Goal: Information Seeking & Learning: Compare options

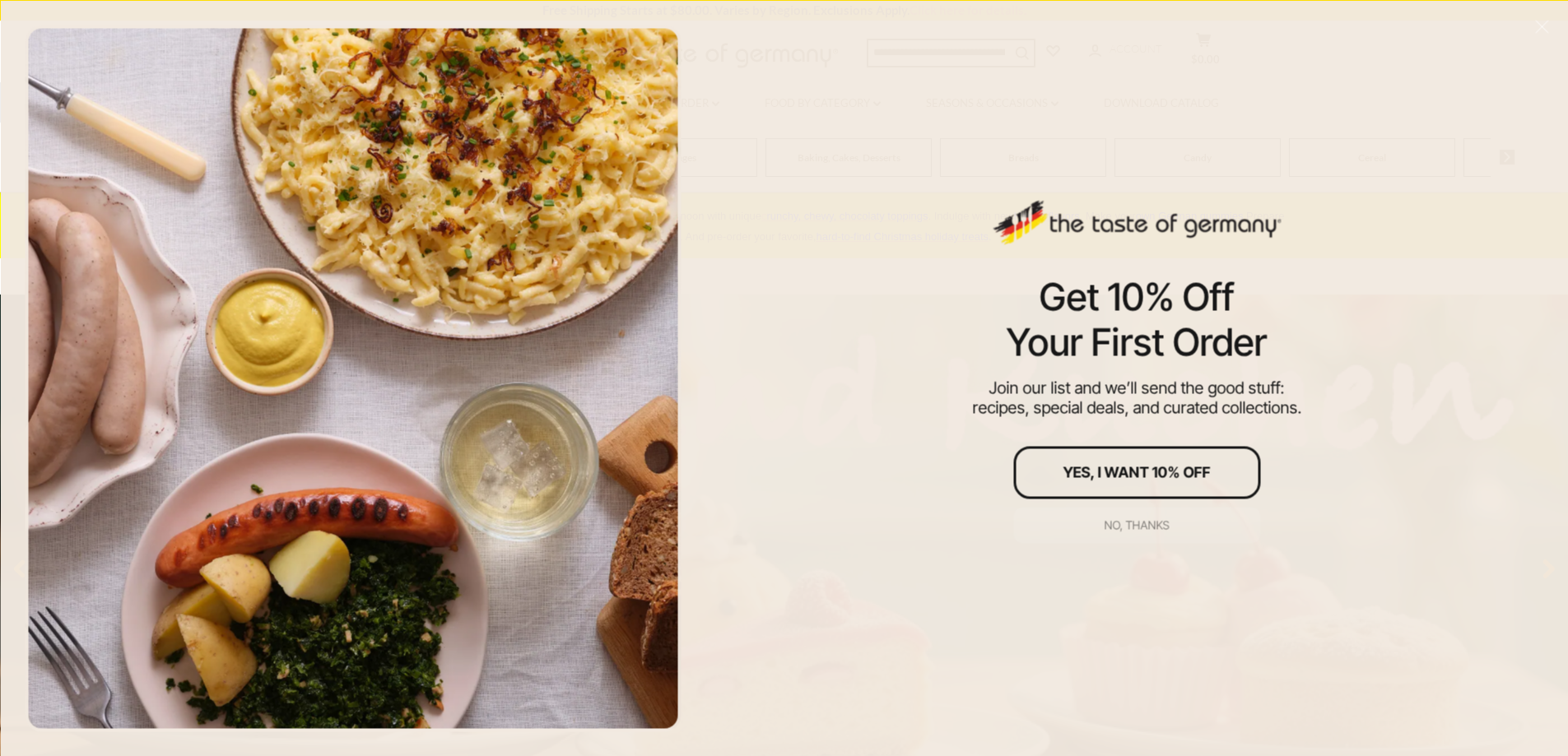
click at [1121, 528] on div "No, thanks" at bounding box center [1136, 525] width 65 height 12
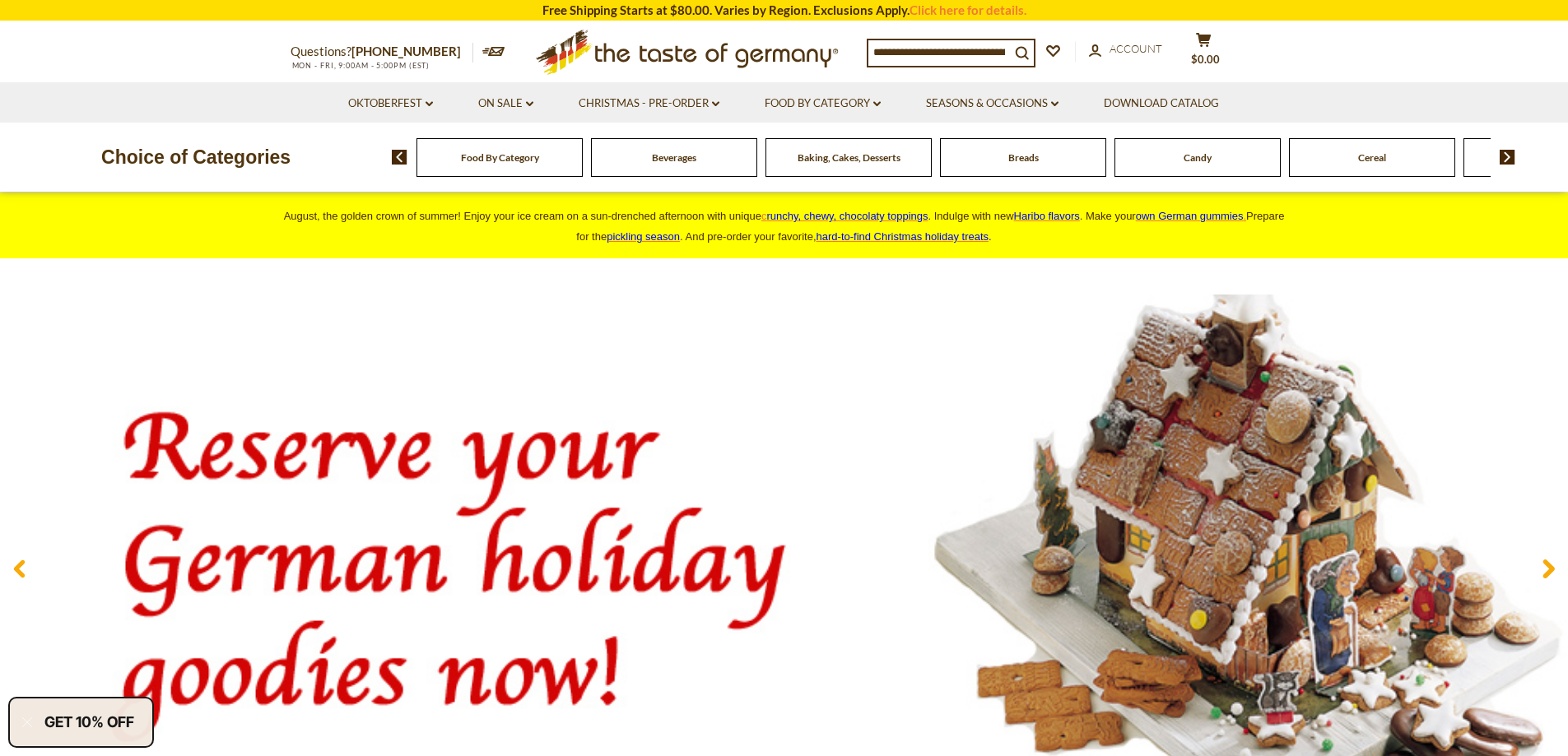
click at [524, 168] on div "Food By Category" at bounding box center [499, 157] width 166 height 39
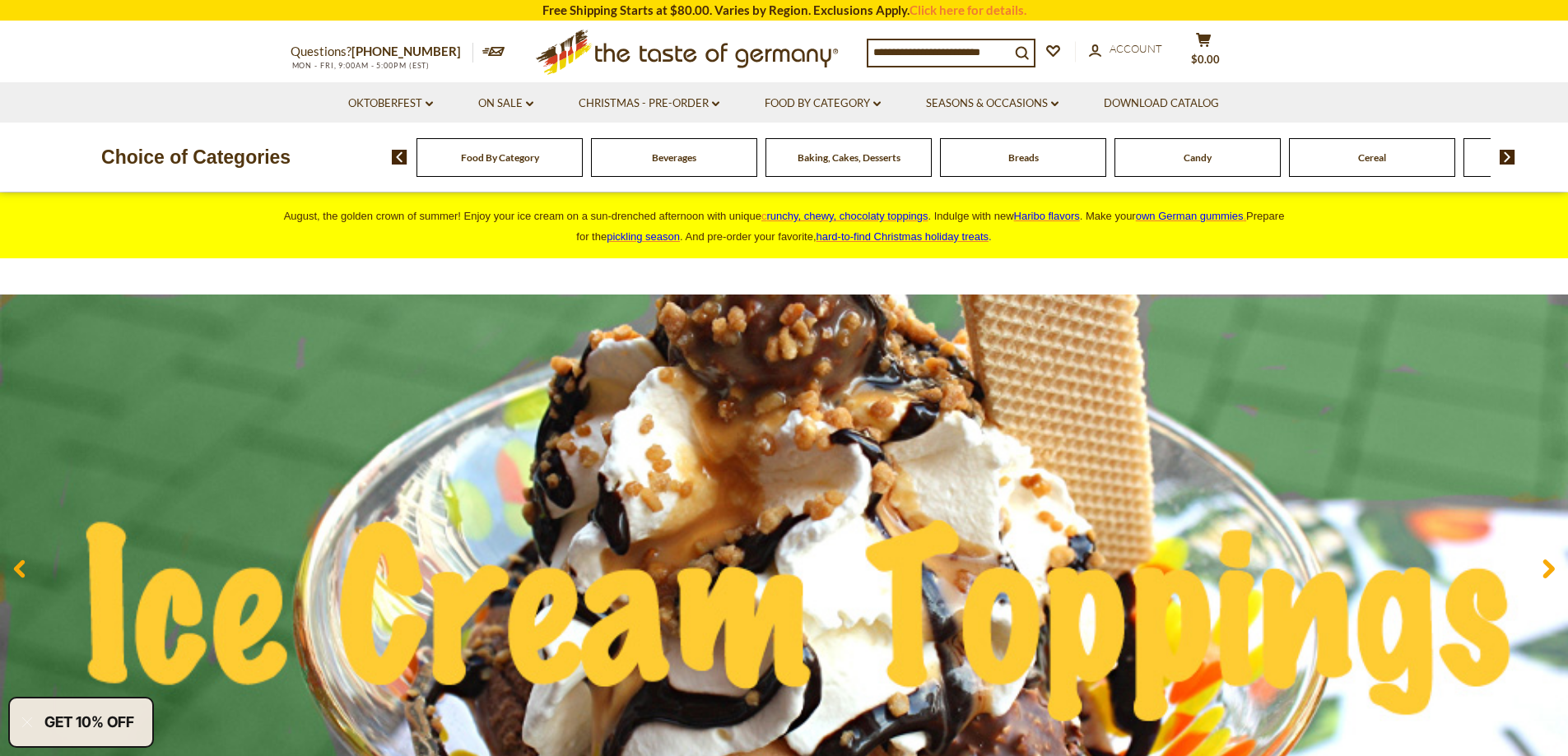
click at [488, 159] on span "Food By Category" at bounding box center [500, 157] width 78 height 13
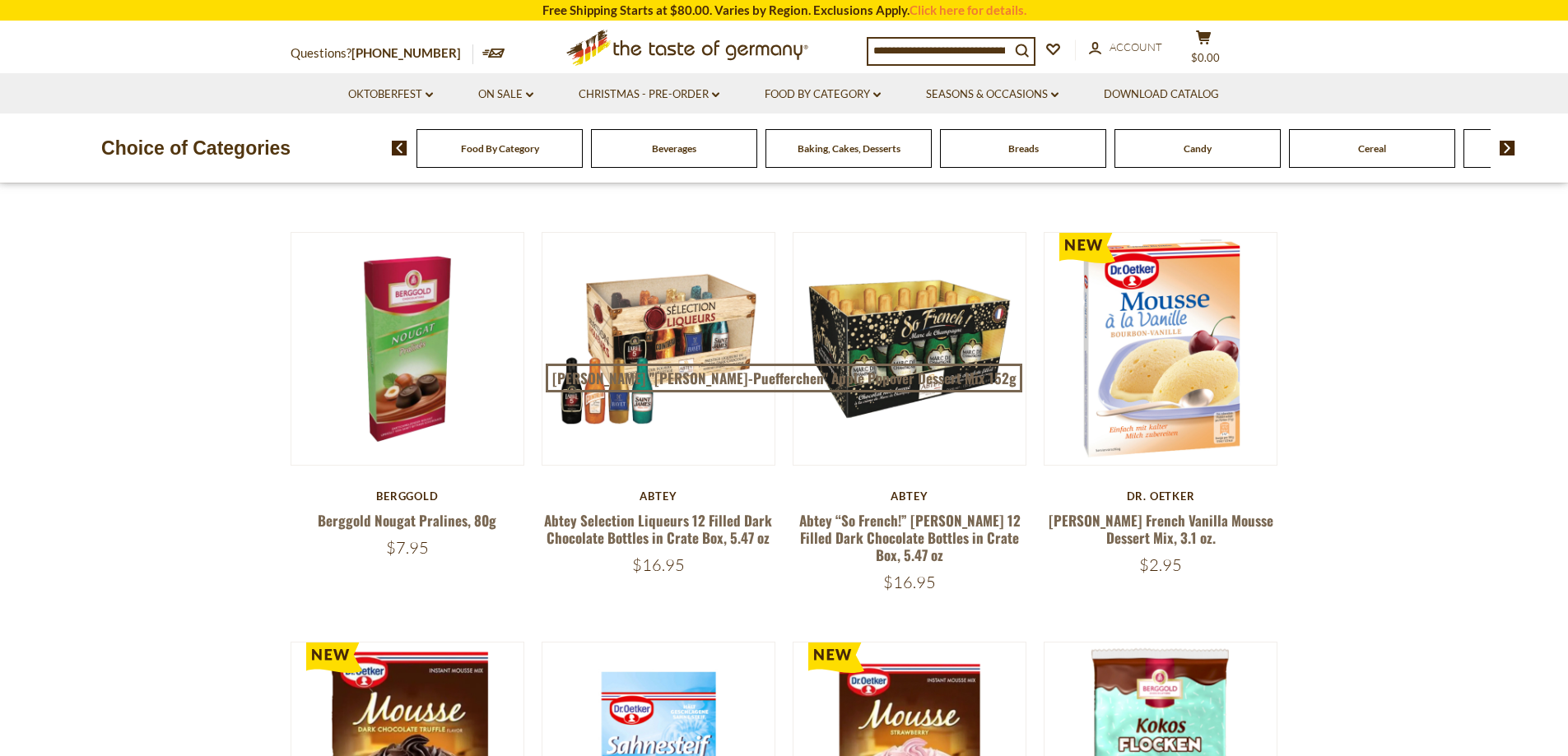
scroll to position [740, 0]
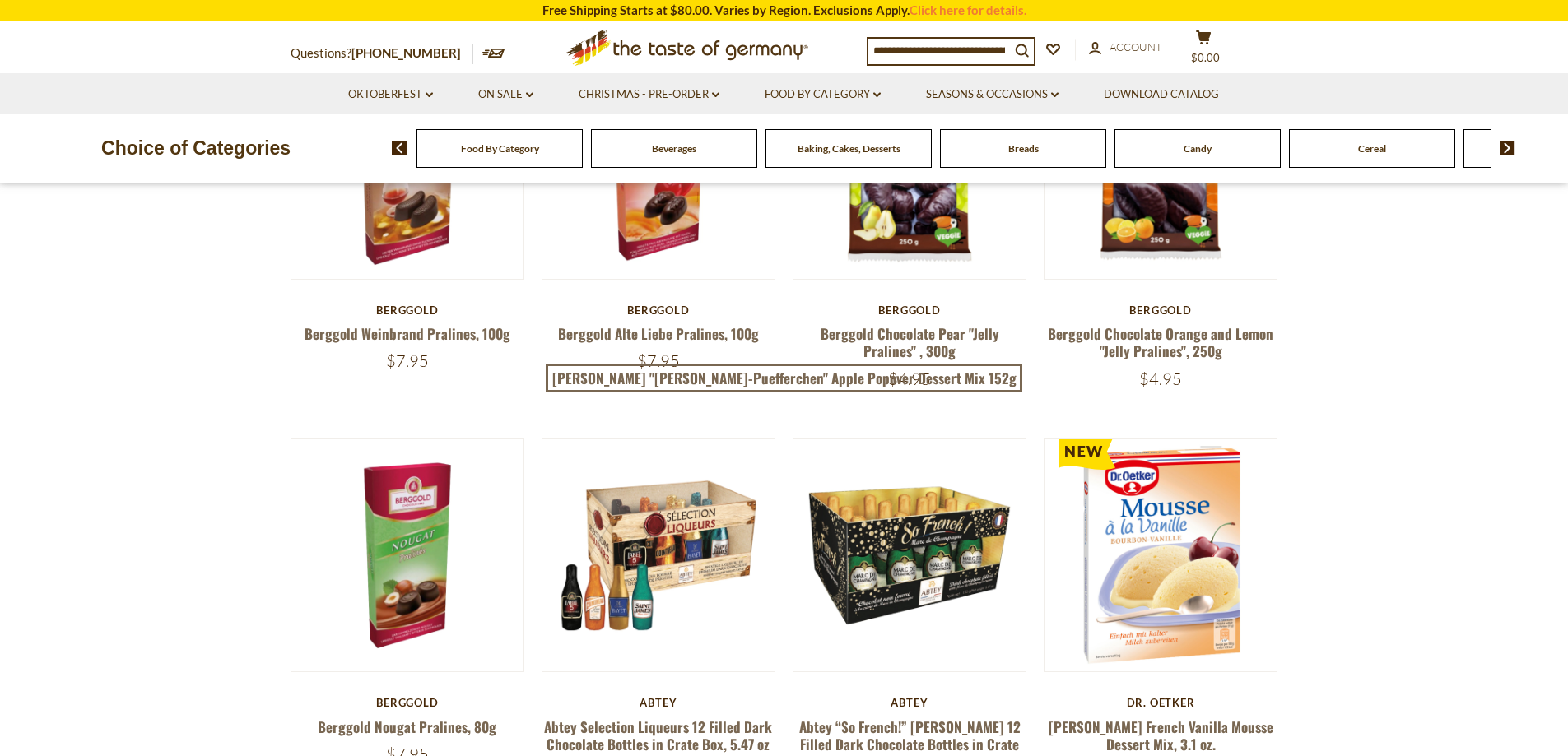
click at [522, 159] on div "Food By Category" at bounding box center [499, 149] width 166 height 39
click at [1505, 145] on img at bounding box center [1508, 148] width 16 height 15
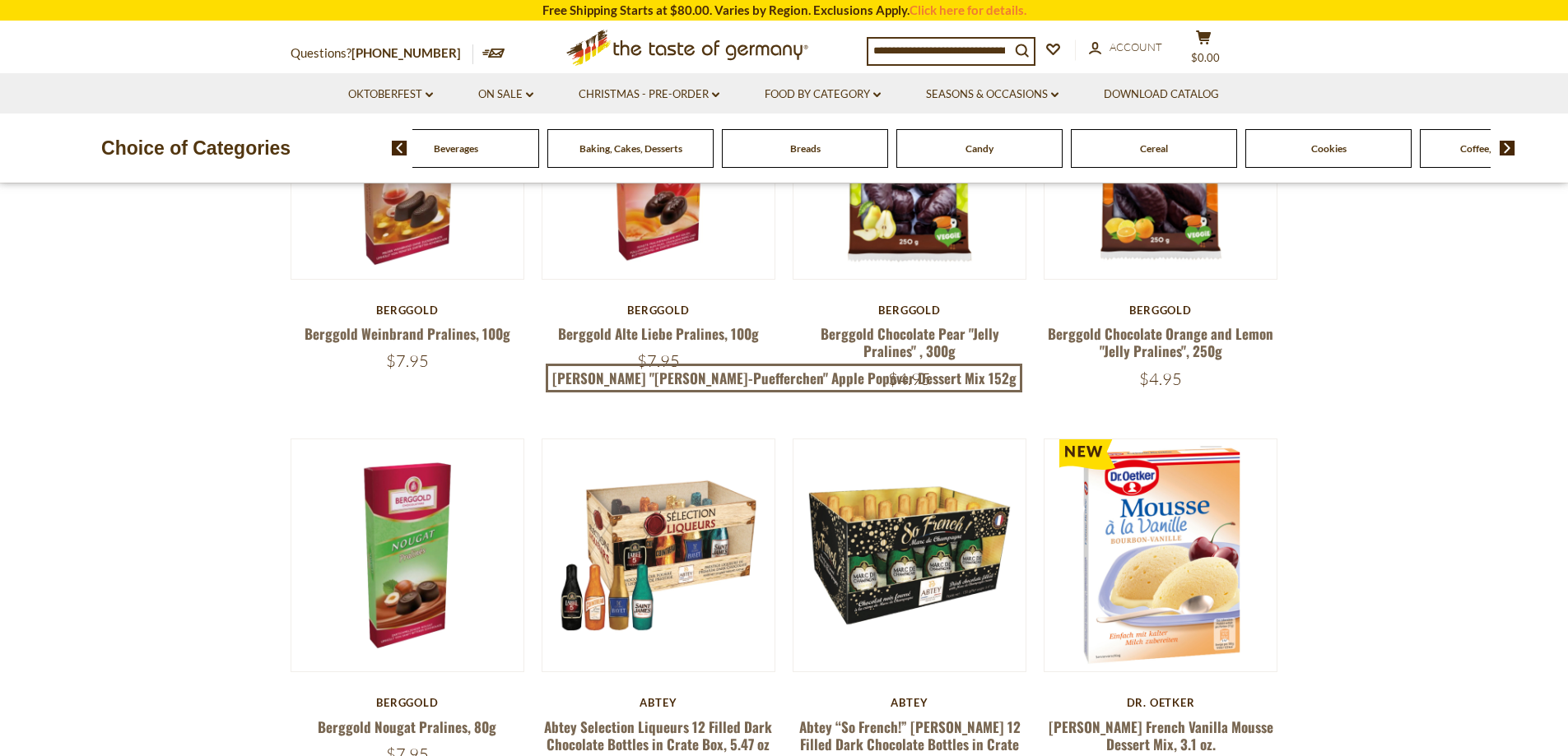
click at [1505, 145] on img at bounding box center [1508, 148] width 16 height 15
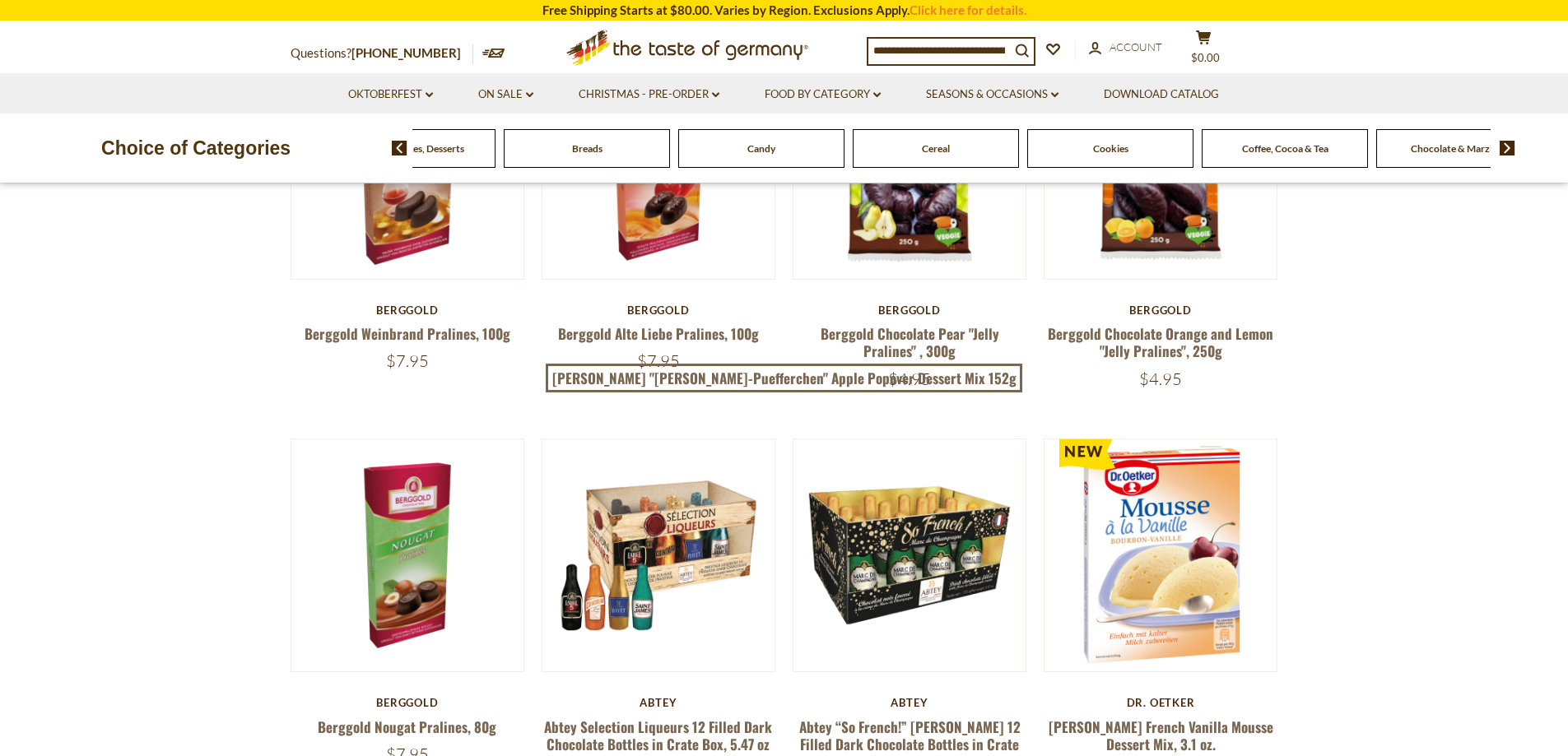
click at [1505, 145] on img at bounding box center [1508, 148] width 16 height 15
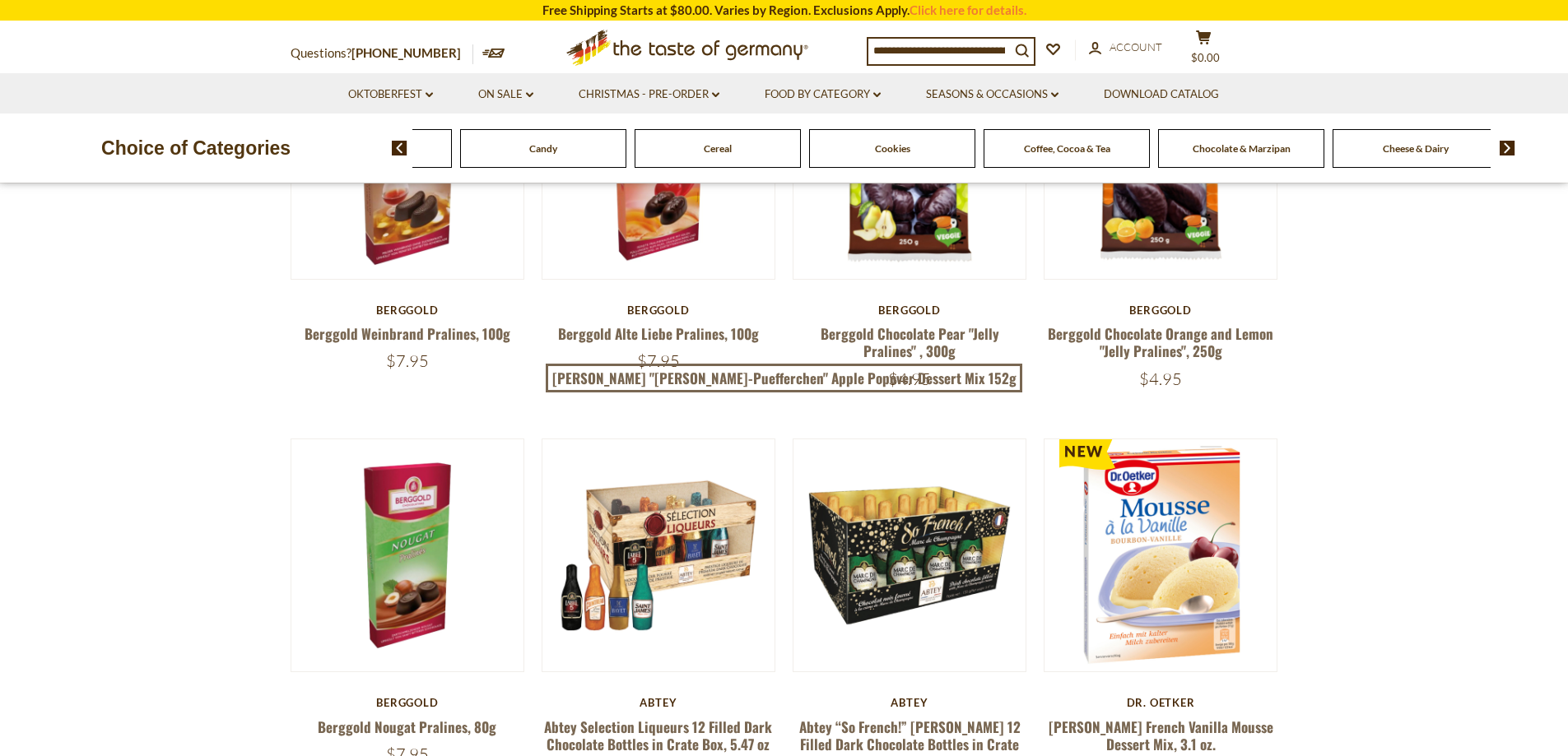
click at [1505, 146] on img at bounding box center [1508, 148] width 16 height 15
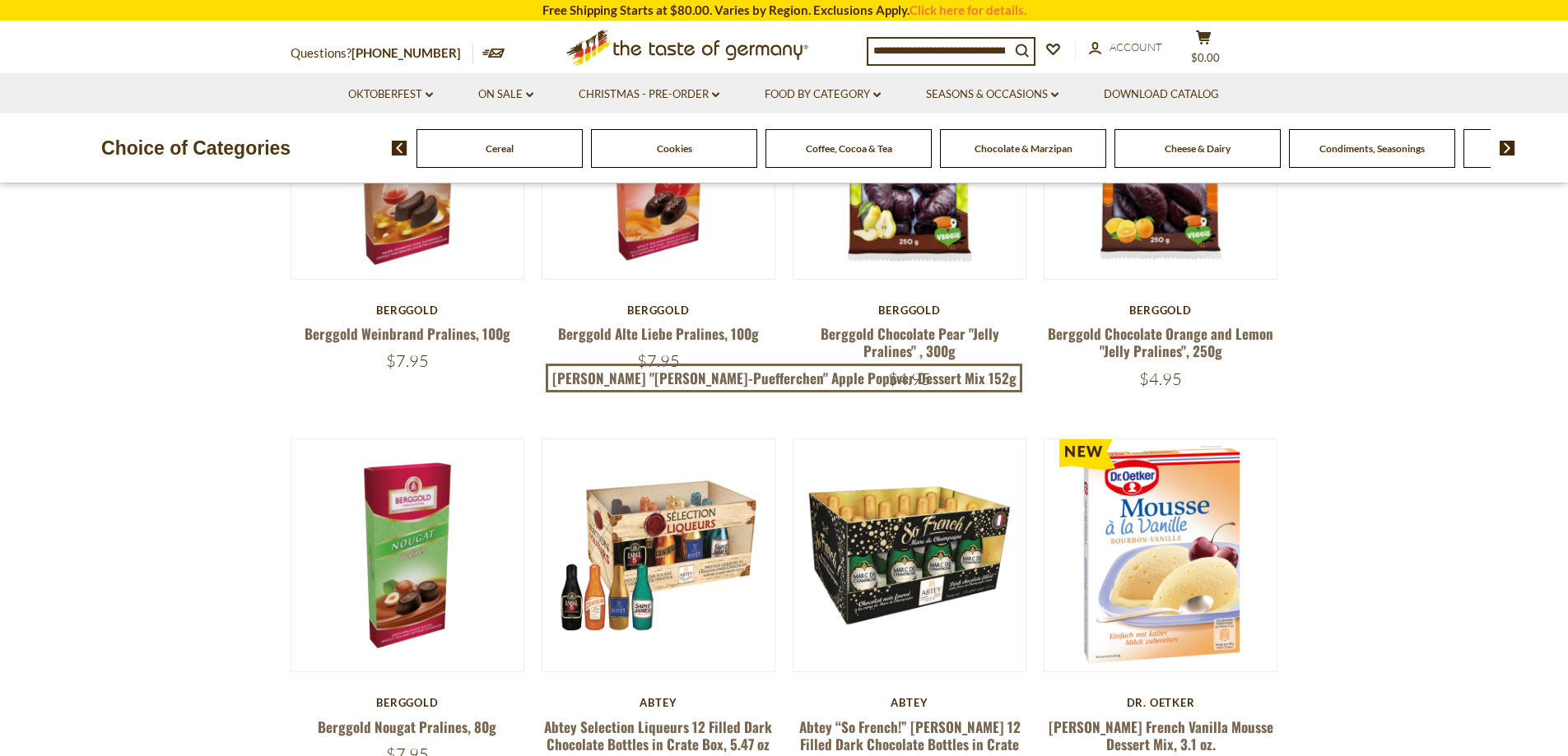
click at [1505, 146] on img at bounding box center [1508, 148] width 16 height 15
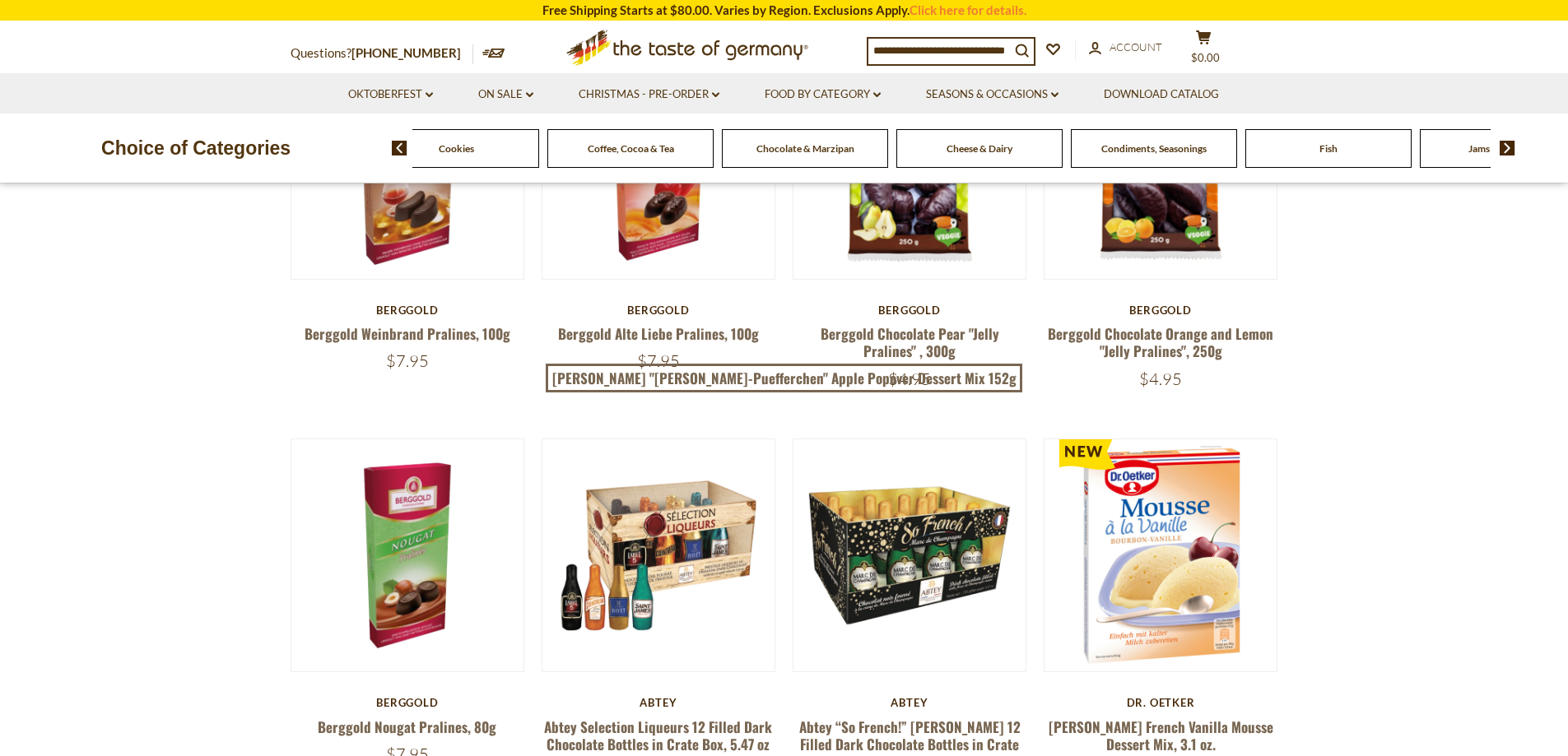
click at [1128, 148] on span "Condiments, Seasonings" at bounding box center [1154, 148] width 105 height 13
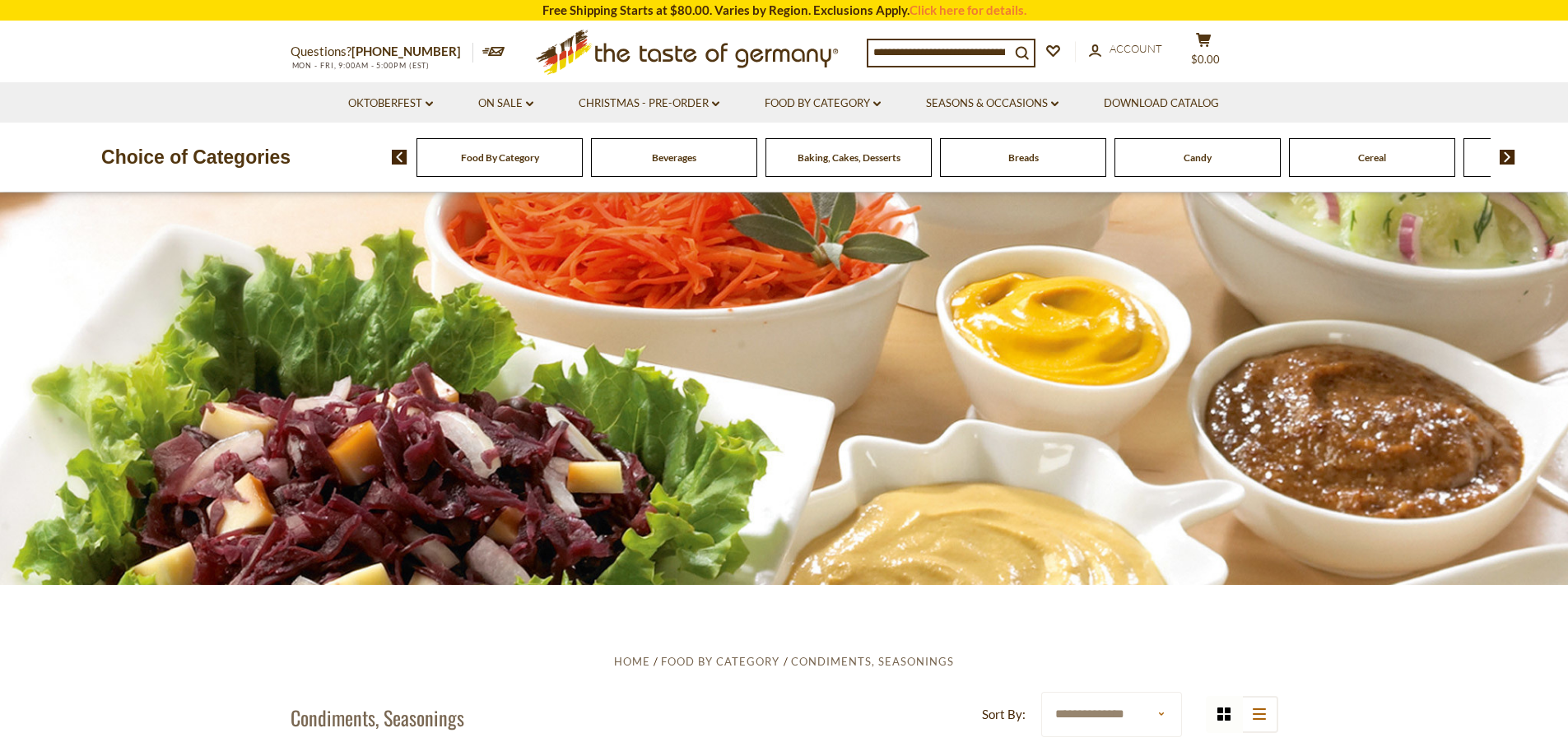
click at [926, 51] on input at bounding box center [939, 52] width 142 height 23
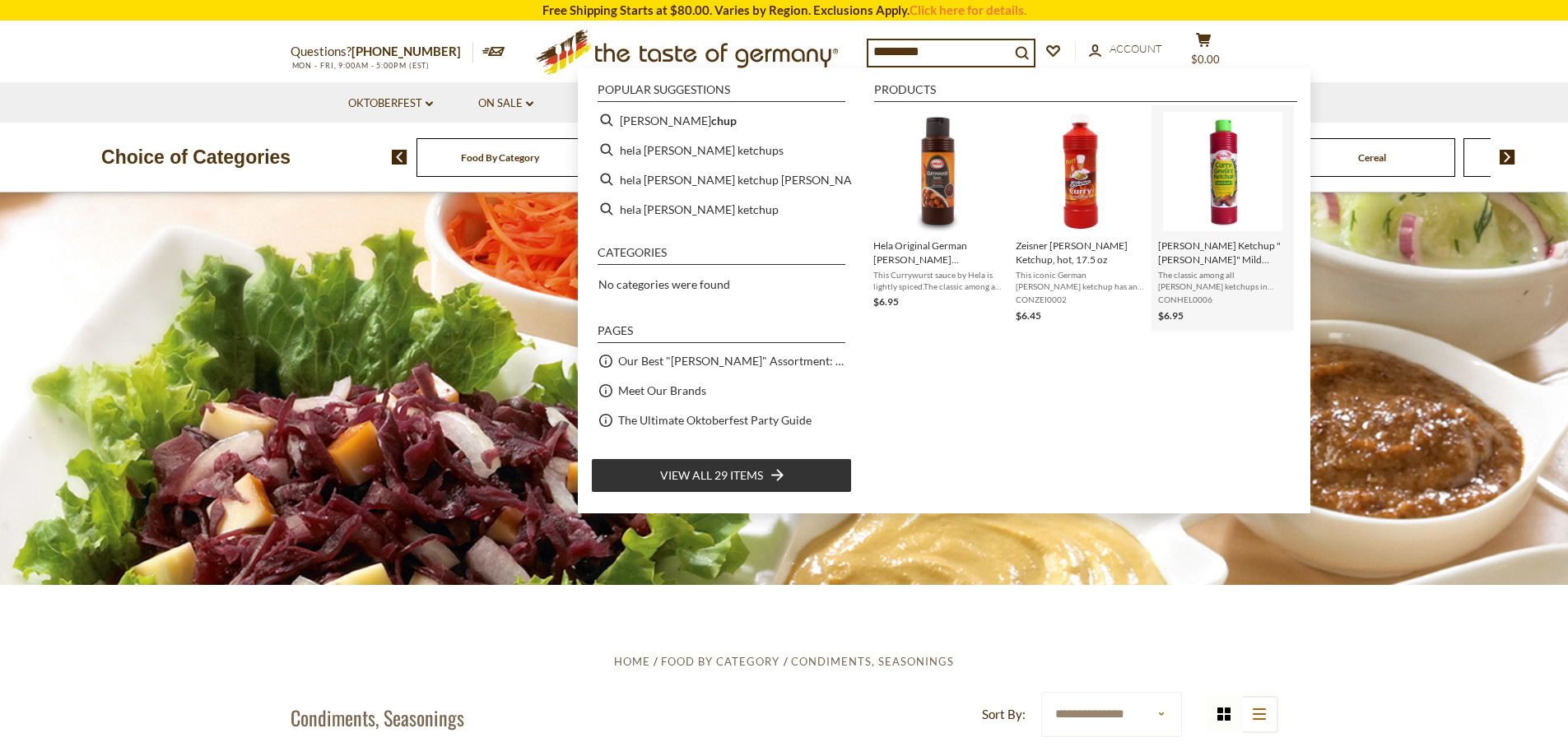
type input "*********"
click at [1240, 248] on span "Hela Curry Ketchup "Delikat" Mild 300ml" at bounding box center [1222, 253] width 129 height 28
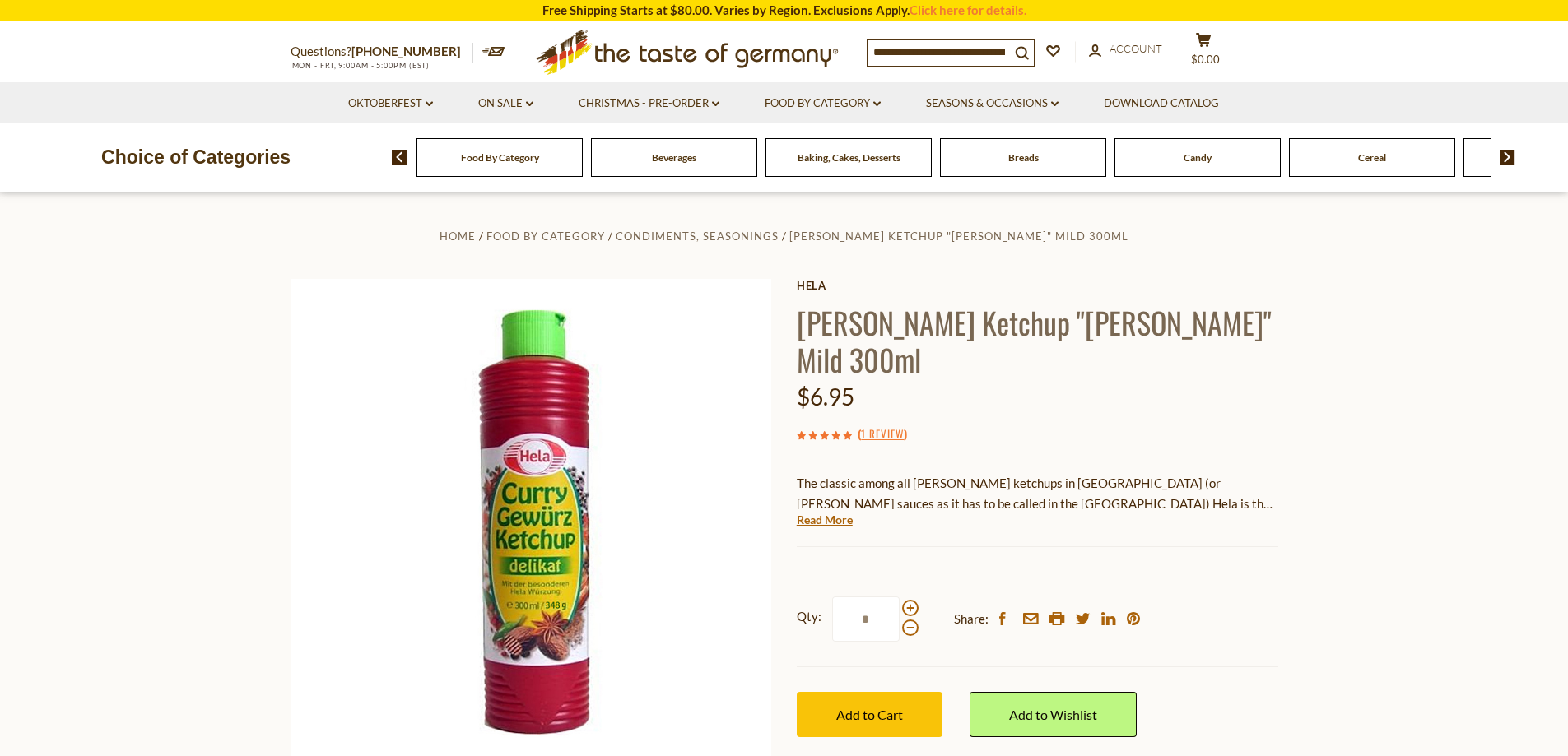
click at [904, 52] on input at bounding box center [939, 52] width 142 height 23
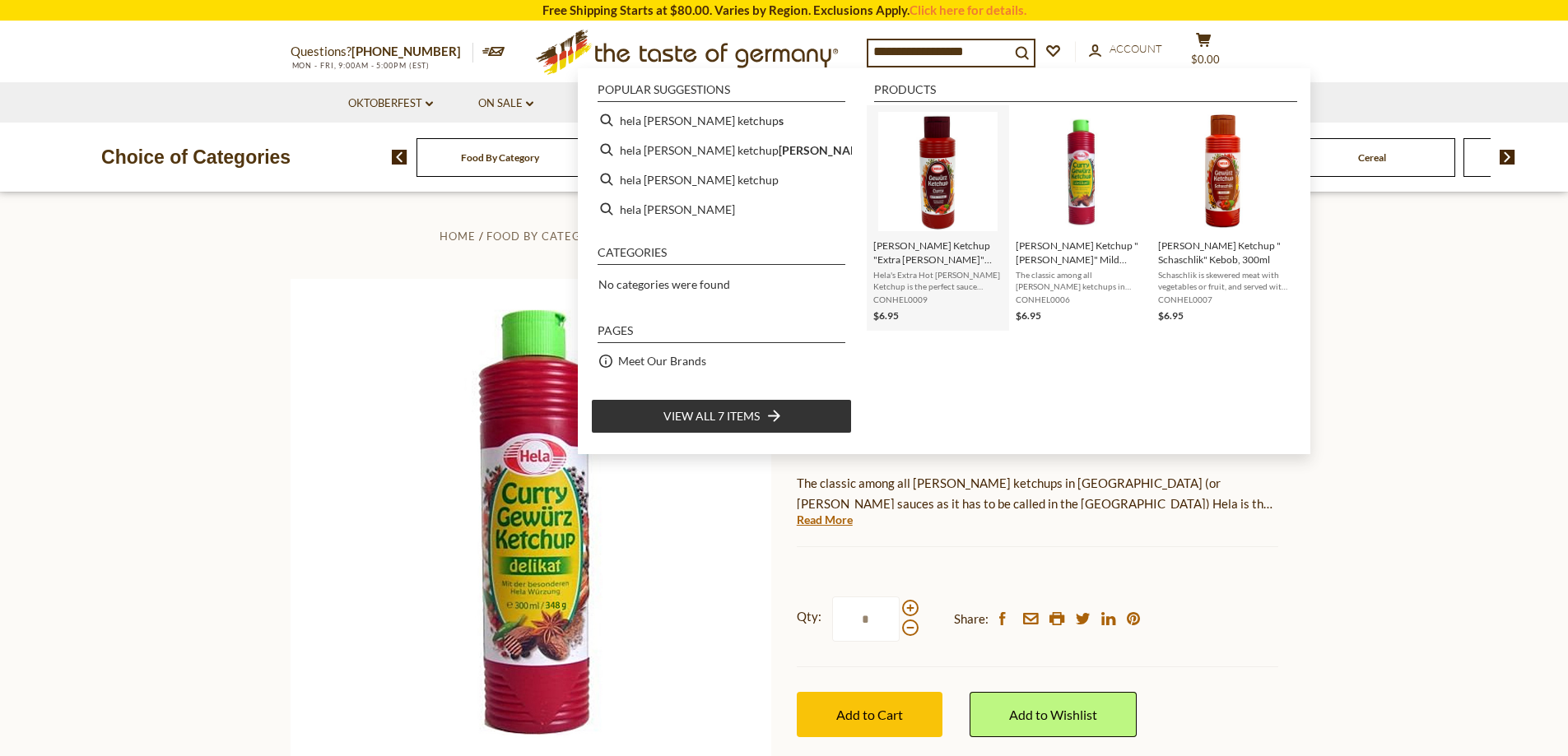
type input "**********"
click at [972, 241] on span "Hela Curry Ketchup "Extra Scharf" 300ml" at bounding box center [937, 253] width 129 height 28
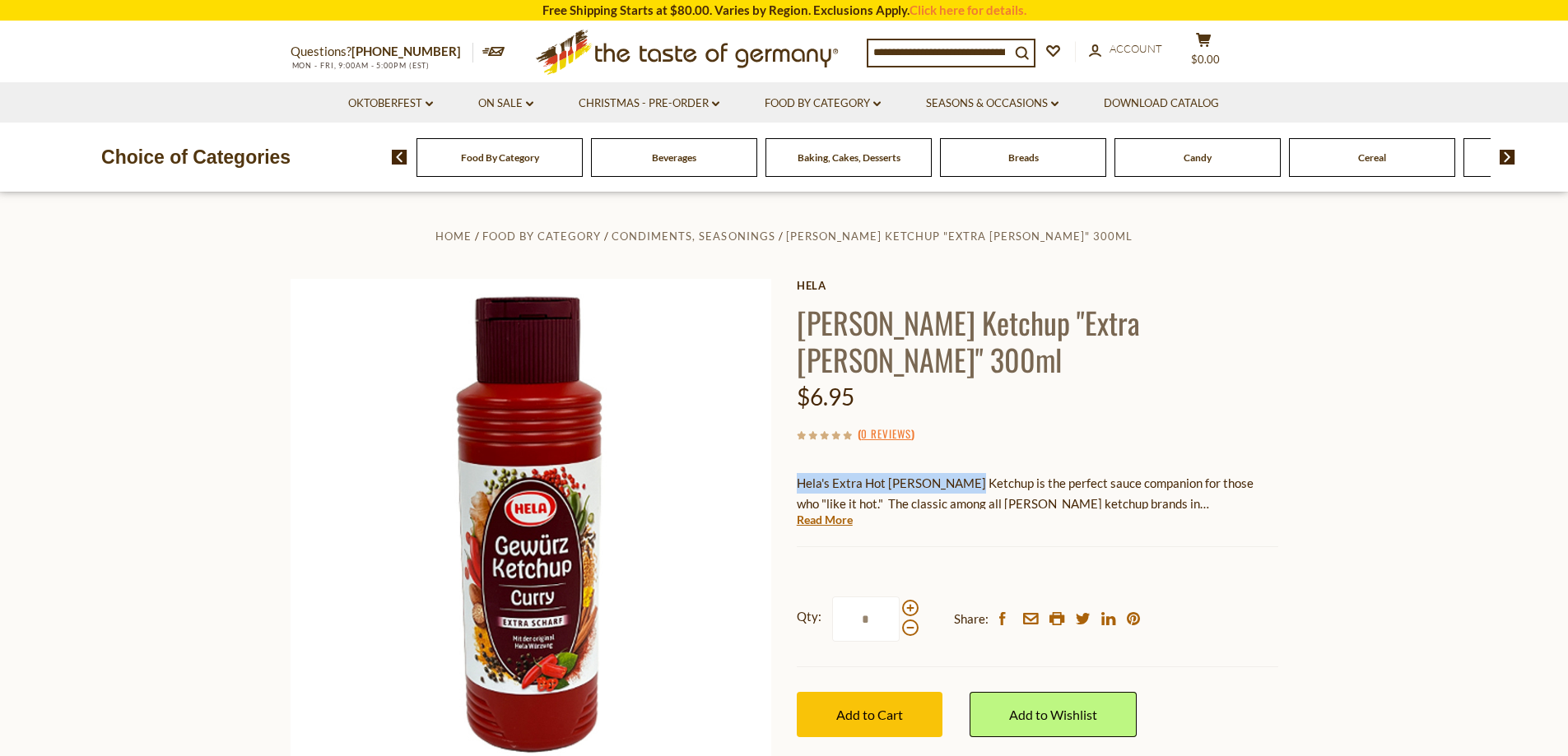
drag, startPoint x: 796, startPoint y: 443, endPoint x: 964, endPoint y: 441, distance: 168.0
click at [964, 473] on p "Hela's Extra Hot Curry Ketchup is the perfect sauce companion for those who "li…" at bounding box center [1037, 494] width 481 height 41
copy p "Hela's Extra Hot Curry Ketchup"
click at [1507, 151] on img at bounding box center [1508, 156] width 16 height 15
click at [1501, 153] on img at bounding box center [1508, 156] width 16 height 15
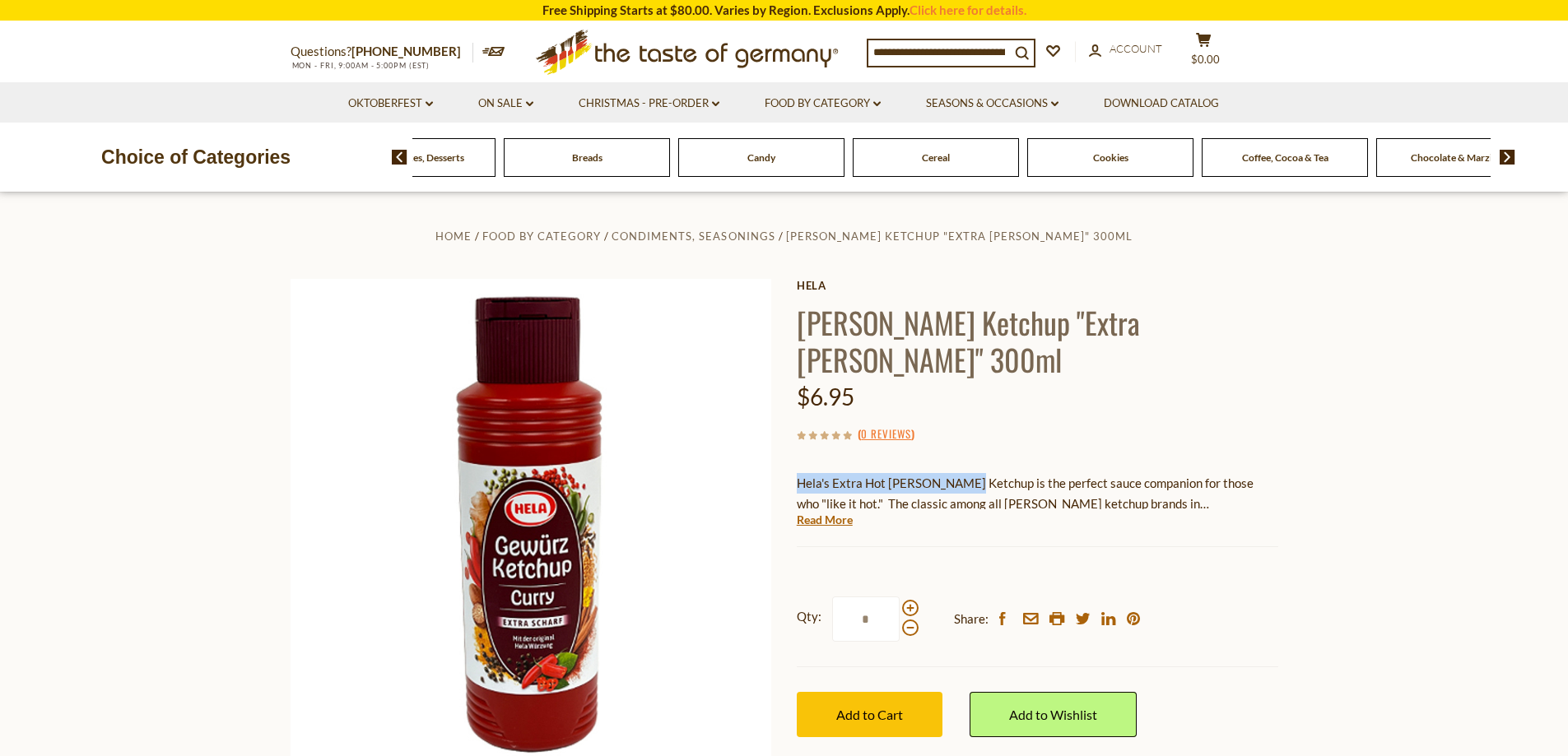
click at [1501, 153] on img at bounding box center [1508, 156] width 16 height 15
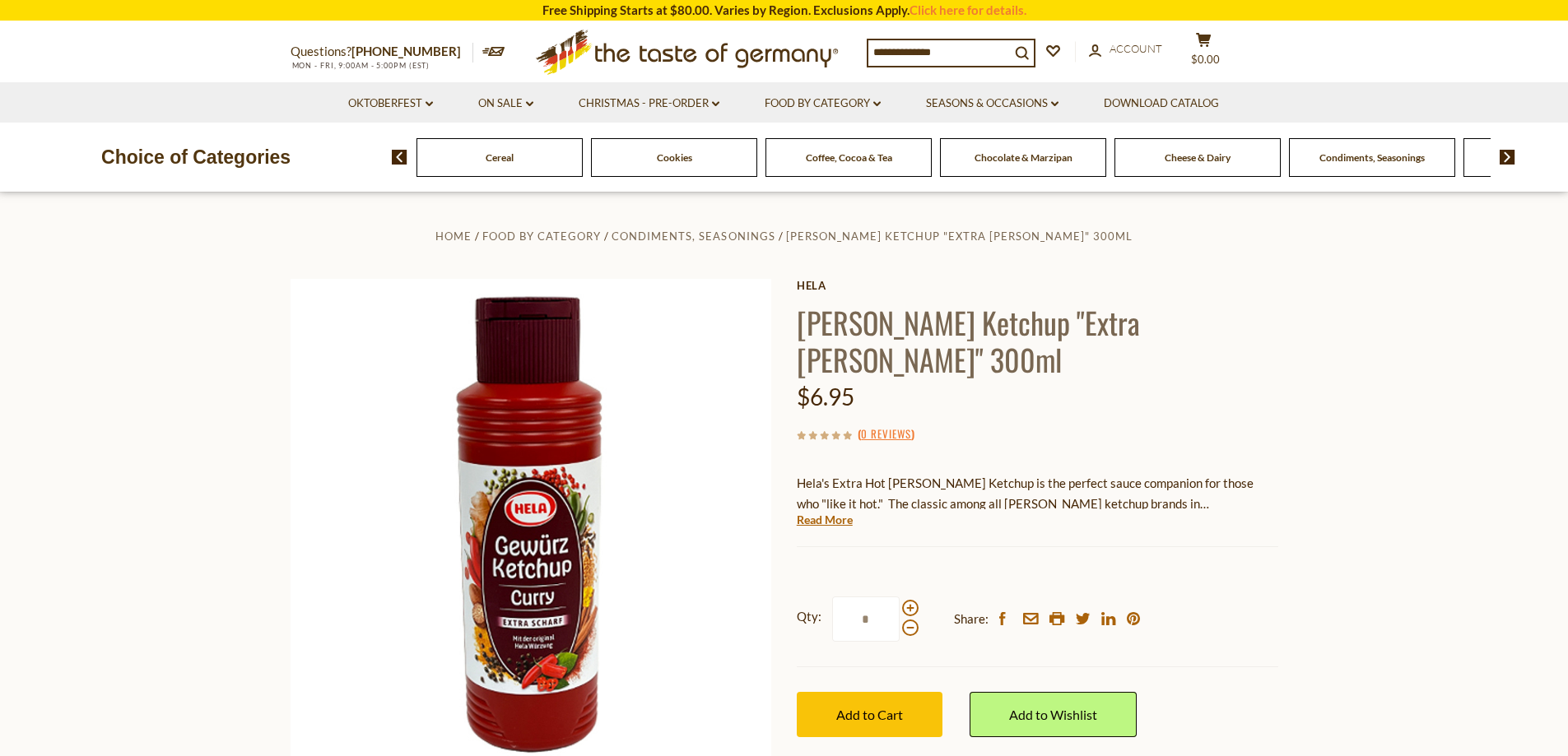
click at [1366, 159] on span "Condiments, Seasonings" at bounding box center [1372, 157] width 105 height 13
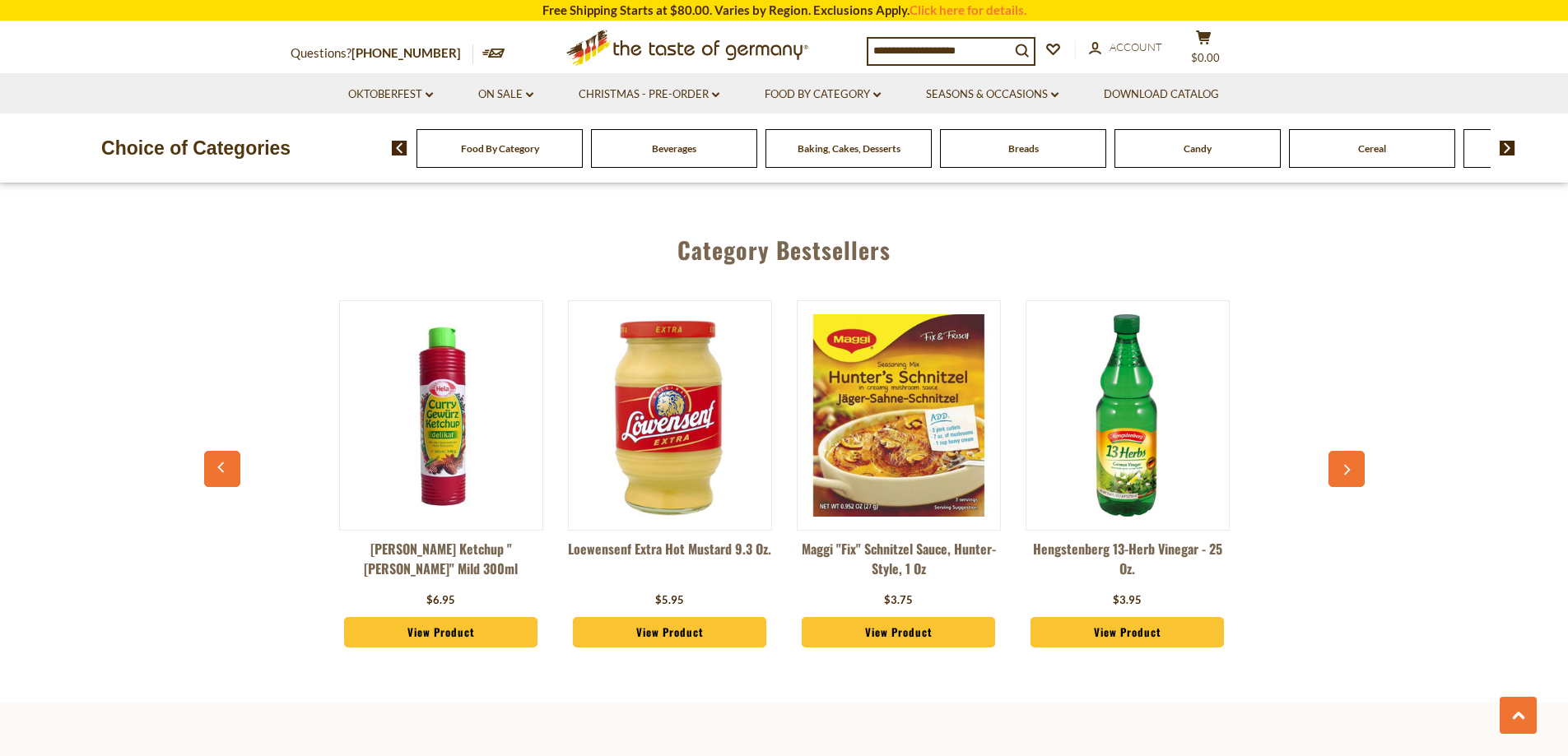
scroll to position [4443, 0]
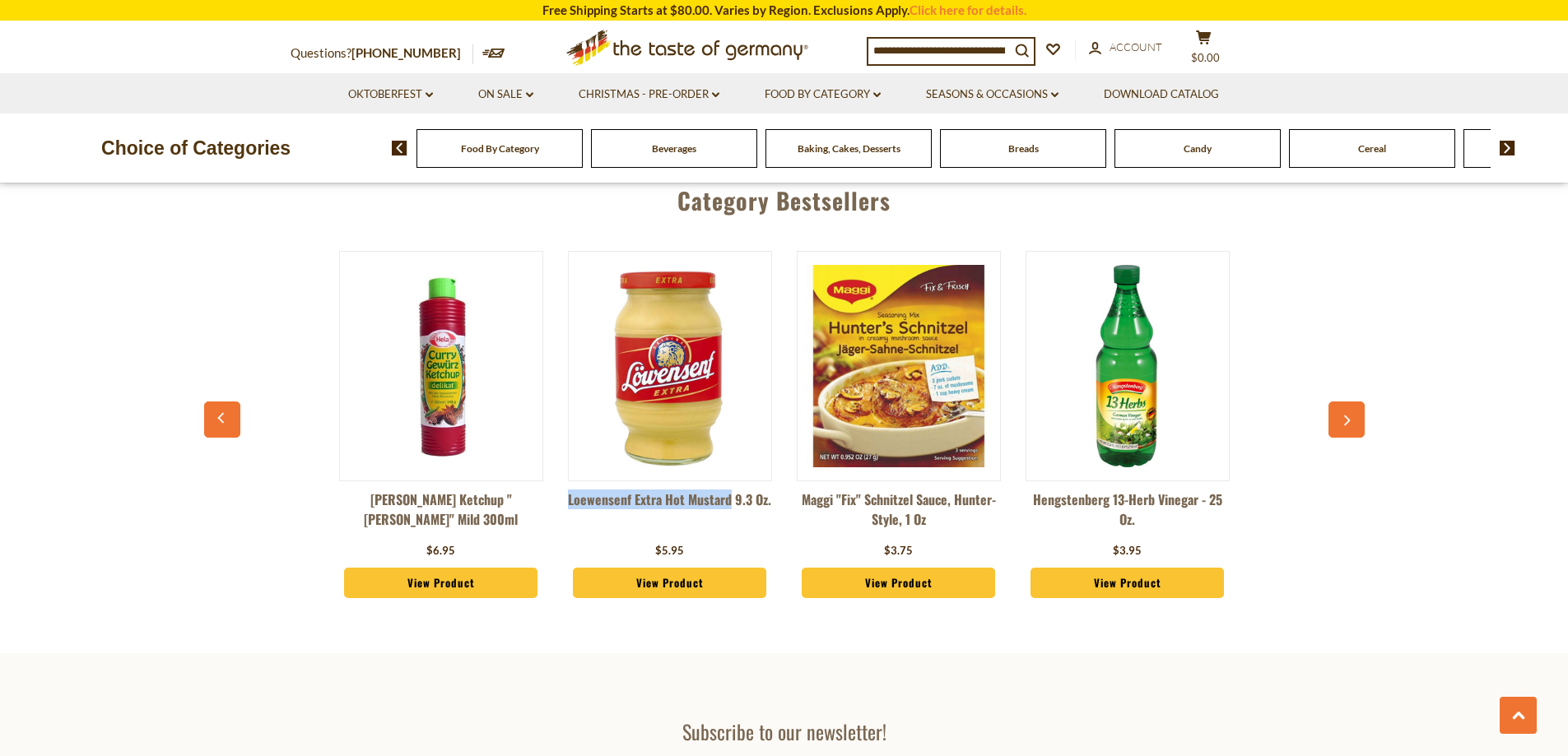
drag, startPoint x: 561, startPoint y: 469, endPoint x: 728, endPoint y: 468, distance: 167.0
click at [728, 468] on div "Loewensenf Extra Hot Mustard 9.3 oz. $5.95 View Product" at bounding box center [670, 433] width 228 height 406
copy link "Loewensenf Extra Hot Mustard"
